Goal: Transaction & Acquisition: Purchase product/service

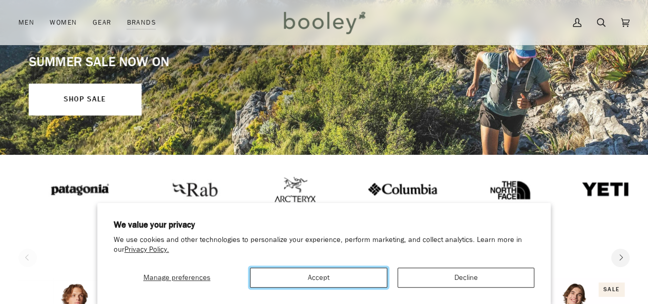
click at [292, 283] on button "Accept" at bounding box center [318, 277] width 137 height 20
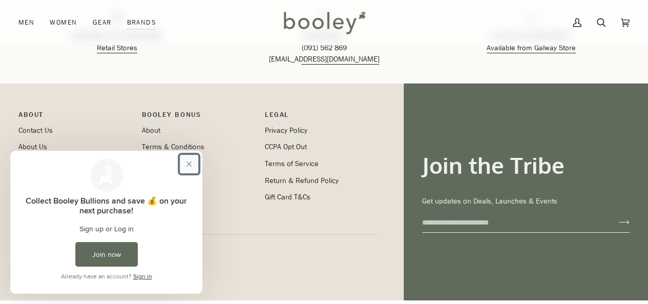
click at [186, 167] on button "Close prompt" at bounding box center [189, 164] width 18 height 18
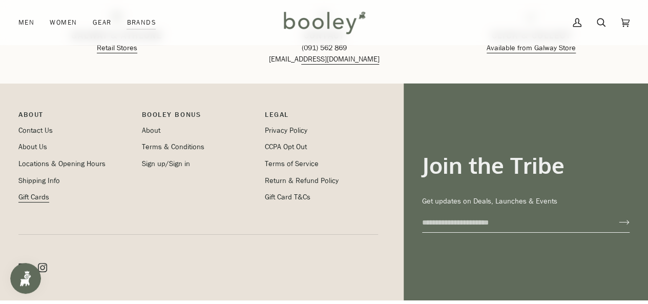
click at [28, 198] on link "Gift Cards" at bounding box center [33, 197] width 31 height 10
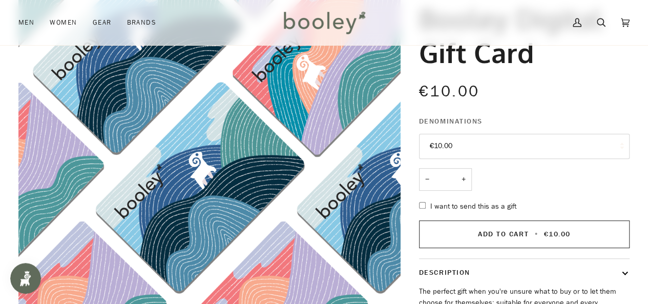
scroll to position [98, 0]
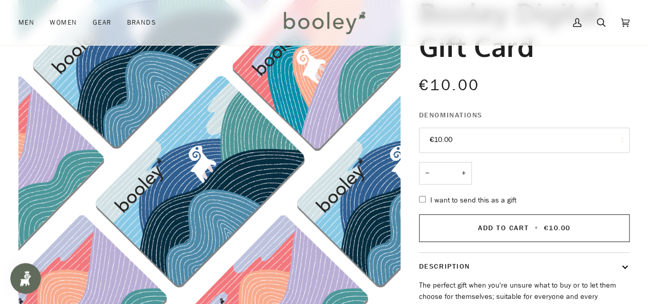
drag, startPoint x: 0, startPoint y: 0, endPoint x: 655, endPoint y: 94, distance: 661.7
click at [513, 145] on button "€10.00" at bounding box center [524, 140] width 211 height 25
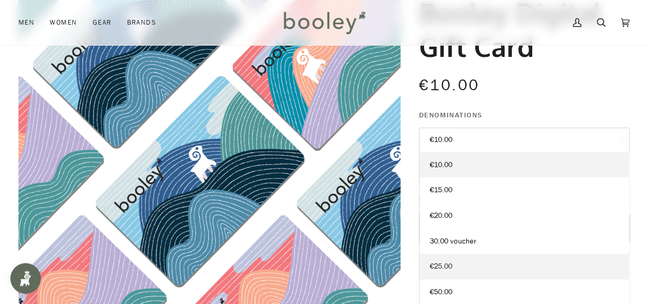
scroll to position [100, 0]
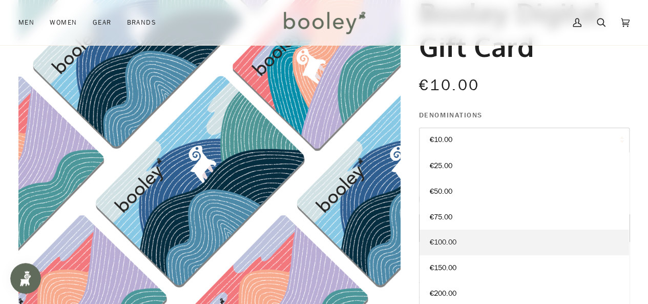
click at [469, 240] on link "€100.00" at bounding box center [523, 242] width 209 height 26
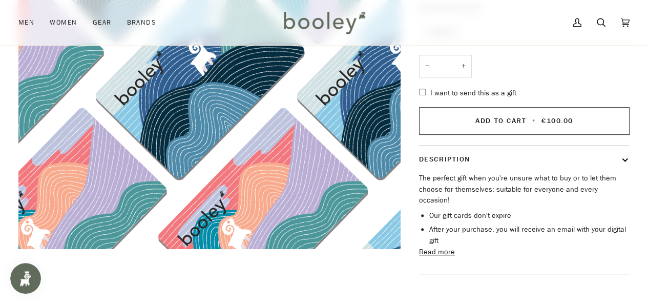
scroll to position [206, 0]
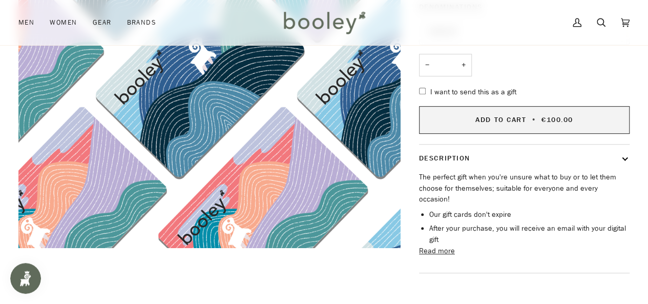
click at [499, 118] on span "Add to Cart" at bounding box center [500, 120] width 51 height 10
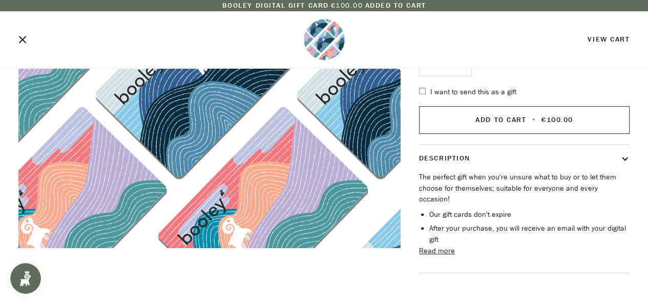
click at [17, 41] on div "View Cart" at bounding box center [324, 43] width 648 height 49
click at [22, 37] on icon "Close" at bounding box center [22, 39] width 8 height 8
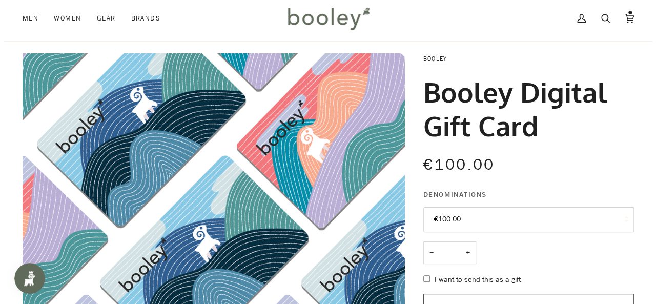
scroll to position [0, 0]
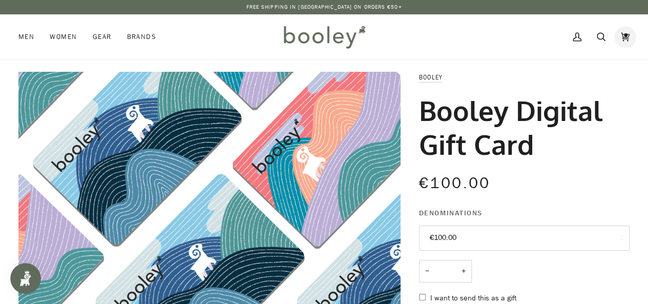
click at [625, 36] on icon at bounding box center [625, 36] width 9 height 15
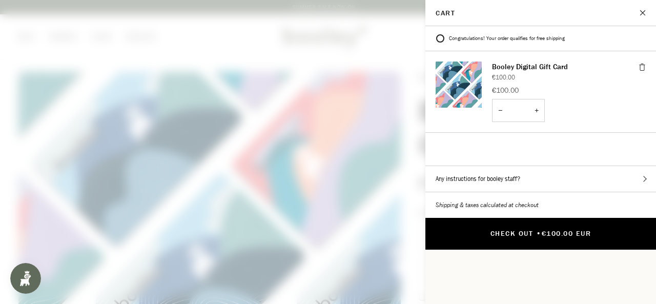
click at [545, 228] on span "€100.00 EUR" at bounding box center [566, 233] width 50 height 10
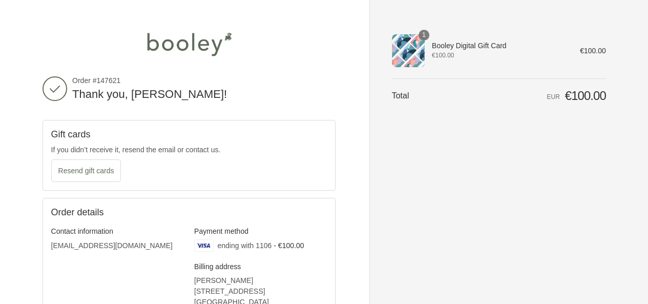
scroll to position [51, 0]
